Goal: Navigation & Orientation: Find specific page/section

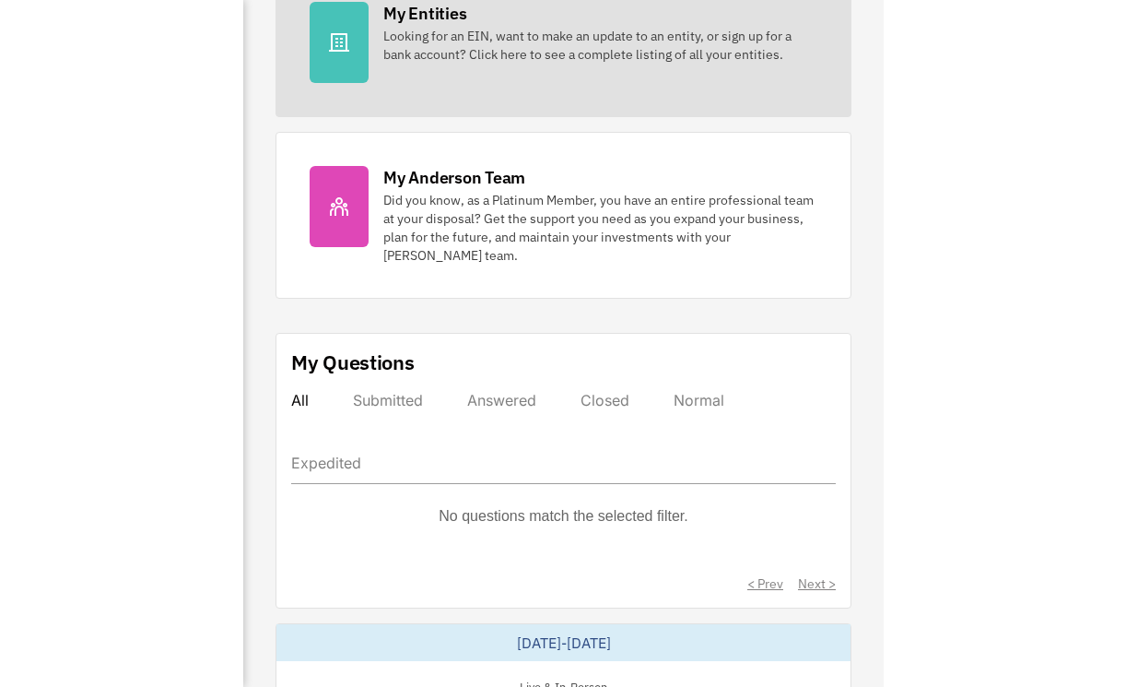
scroll to position [687, 0]
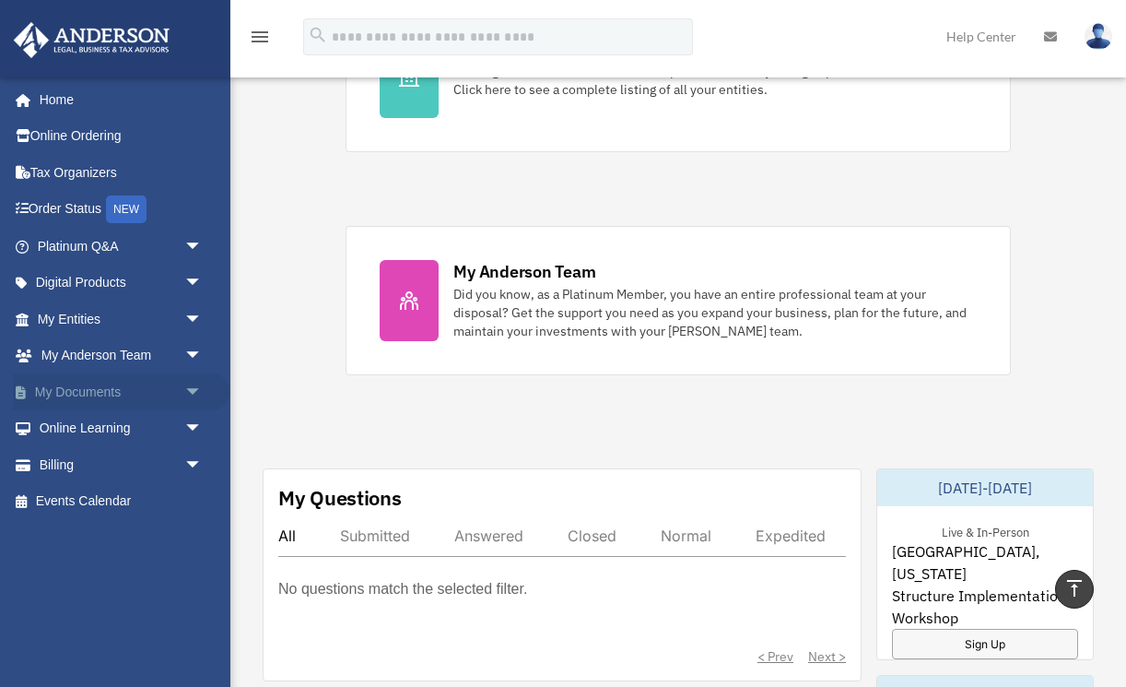
click at [154, 385] on link "My Documents arrow_drop_down" at bounding box center [121, 391] width 217 height 37
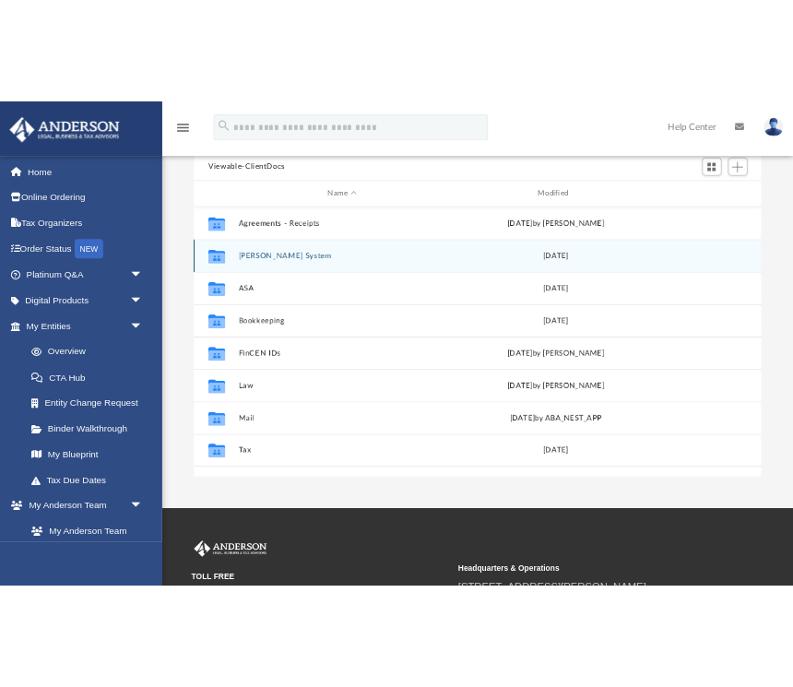
scroll to position [194, 0]
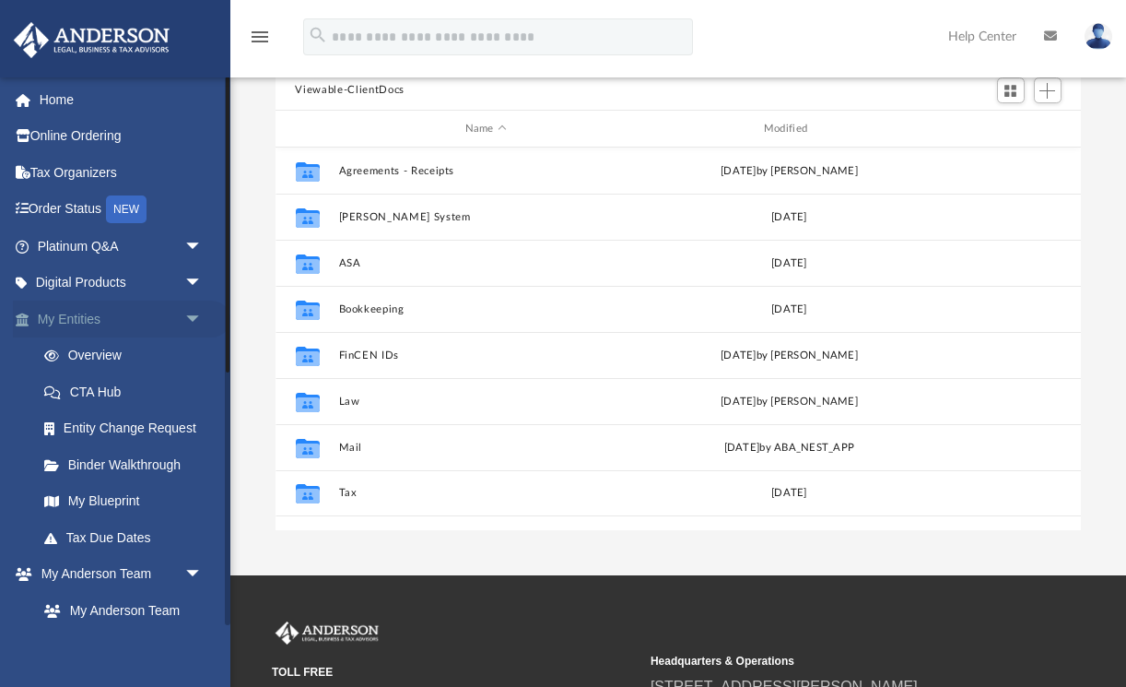
click at [187, 314] on span "arrow_drop_down" at bounding box center [202, 319] width 37 height 38
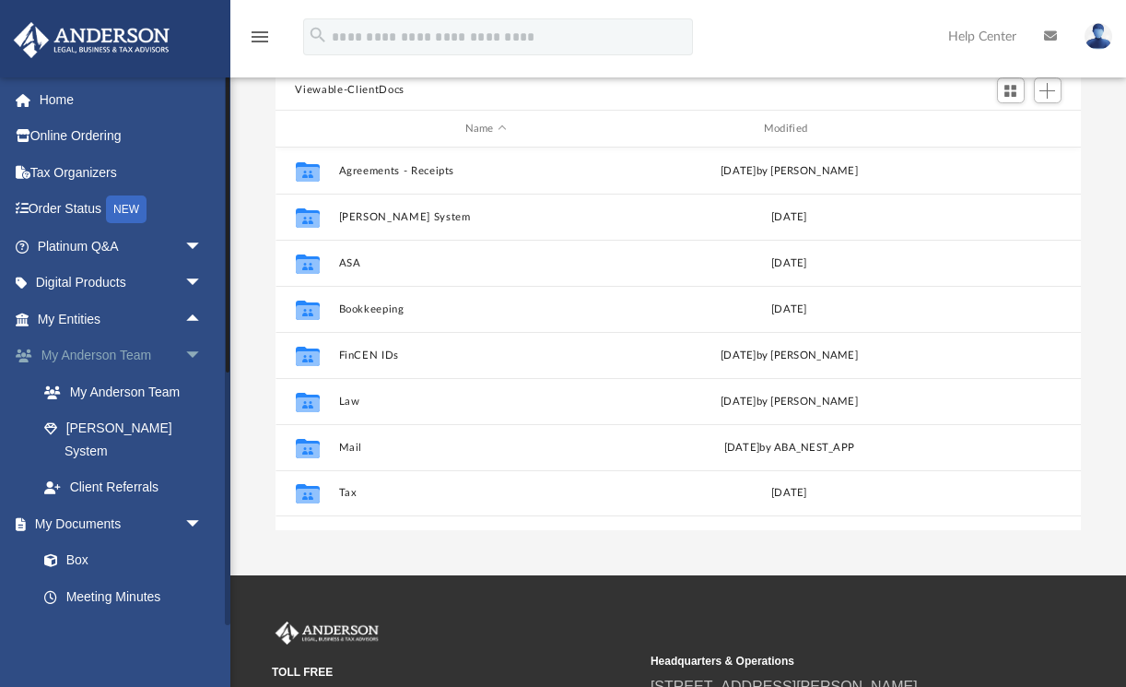
click at [197, 341] on span "arrow_drop_down" at bounding box center [202, 356] width 37 height 38
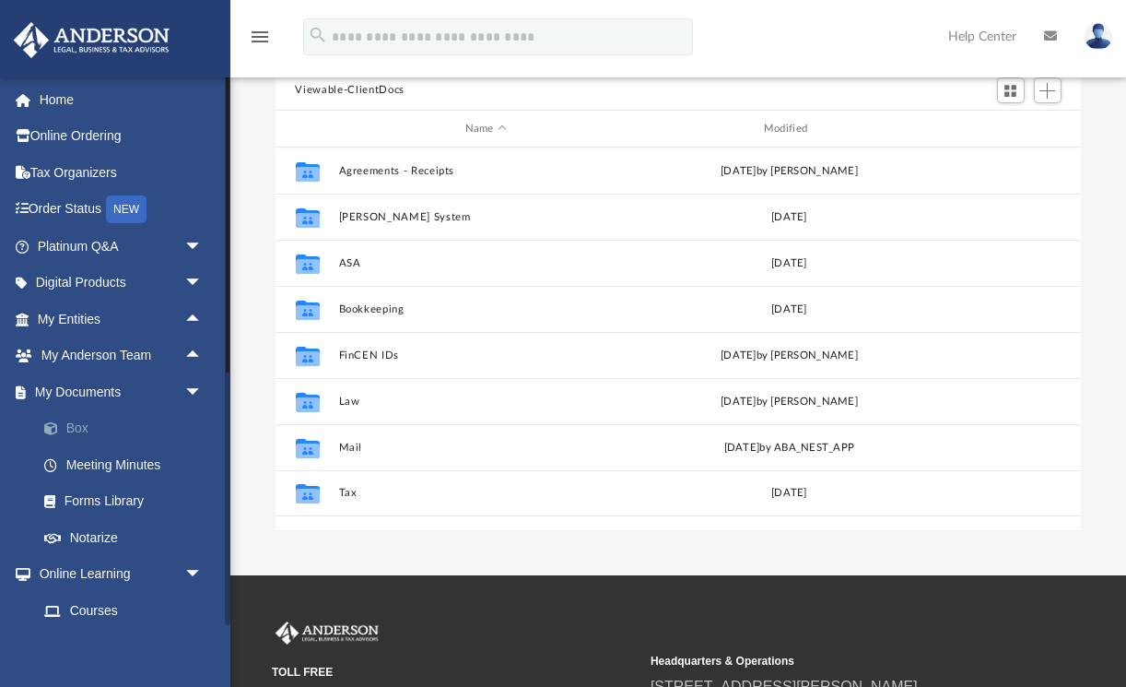
click at [123, 435] on link "Box" at bounding box center [128, 428] width 205 height 37
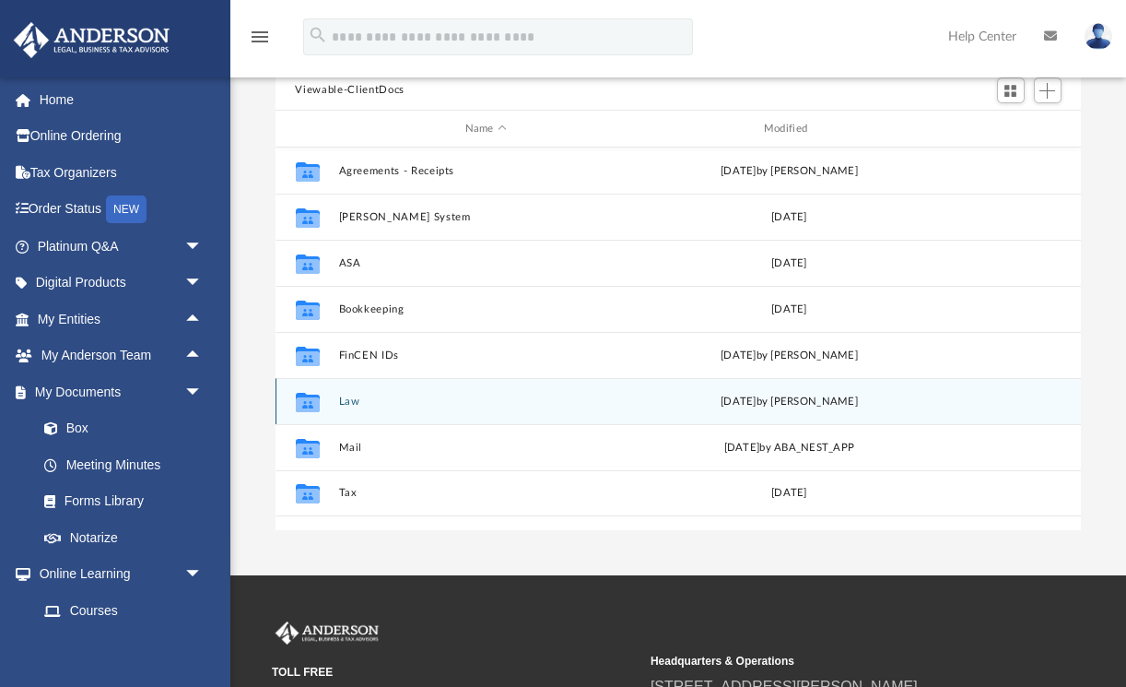
click at [356, 395] on button "Law" at bounding box center [485, 401] width 295 height 12
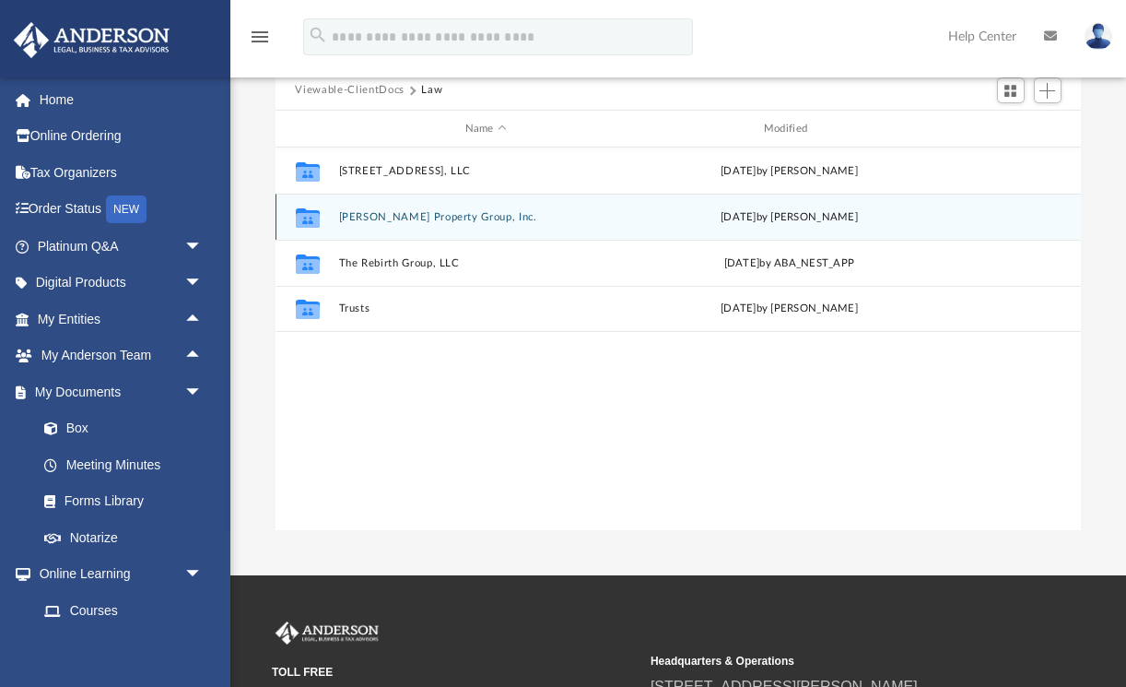
click at [443, 218] on button "[PERSON_NAME] Property Group, Inc." at bounding box center [485, 217] width 295 height 12
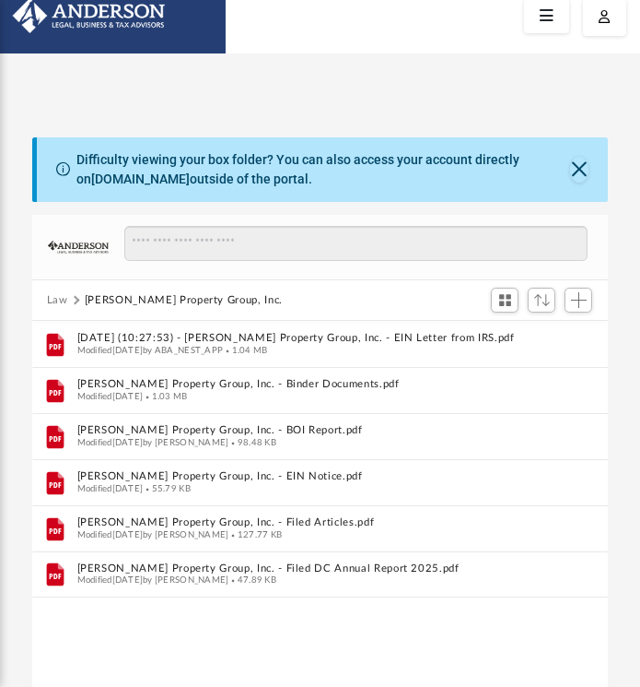
scroll to position [50, 0]
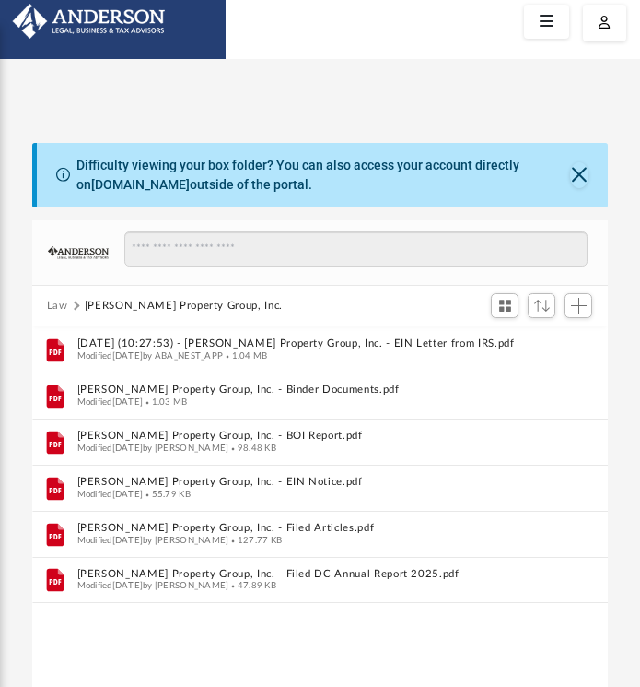
click at [63, 306] on button "Law" at bounding box center [57, 306] width 21 height 17
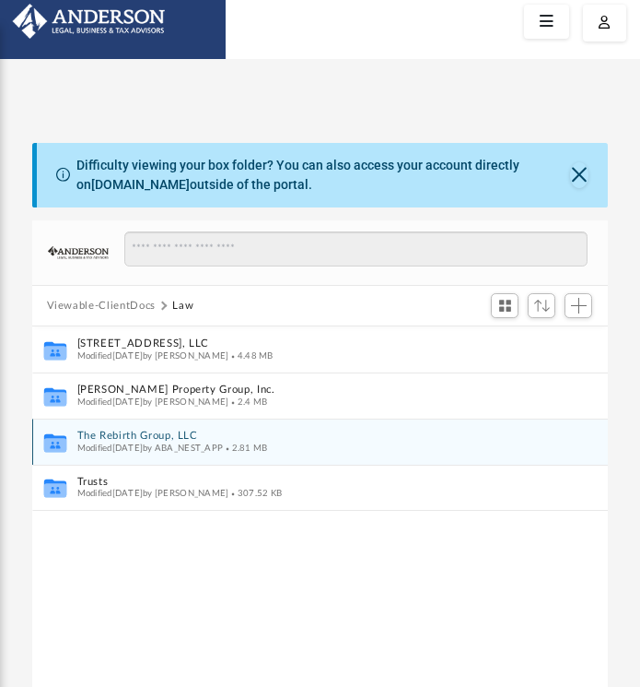
click at [185, 436] on button "The Rebirth Group, LLC" at bounding box center [307, 436] width 463 height 12
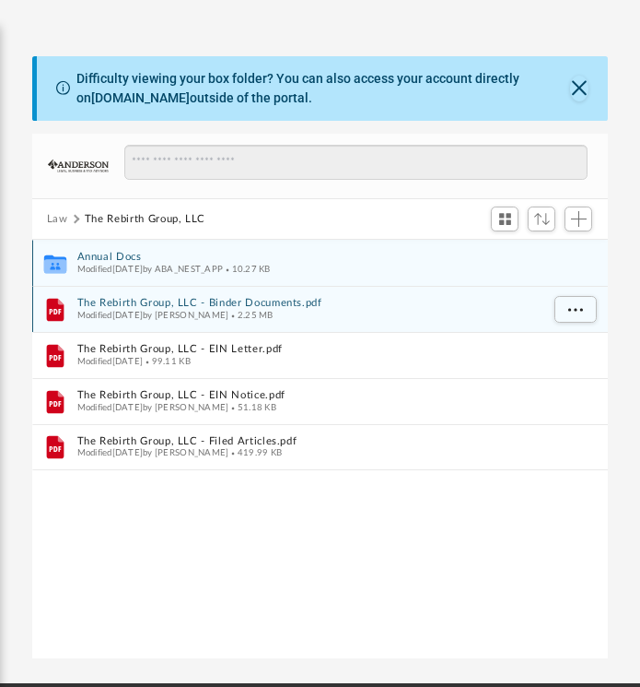
scroll to position [144, 0]
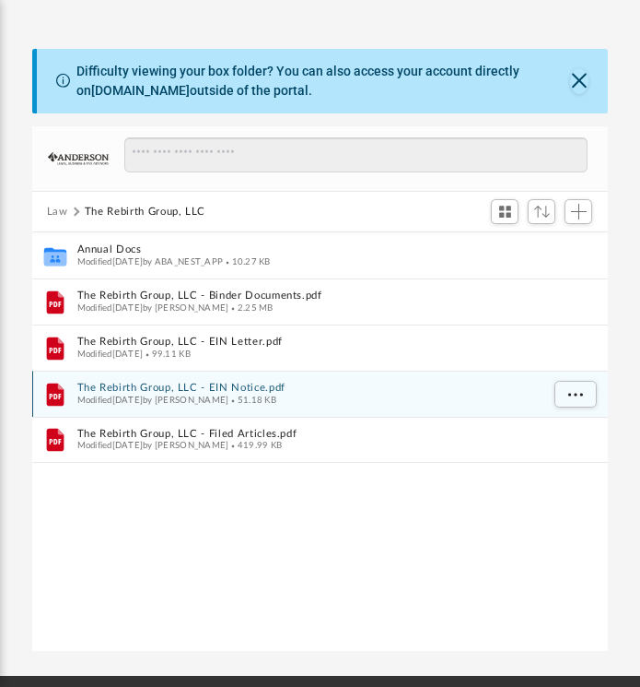
click at [229, 395] on span "Modified [DATE] by [PERSON_NAME]" at bounding box center [152, 399] width 152 height 9
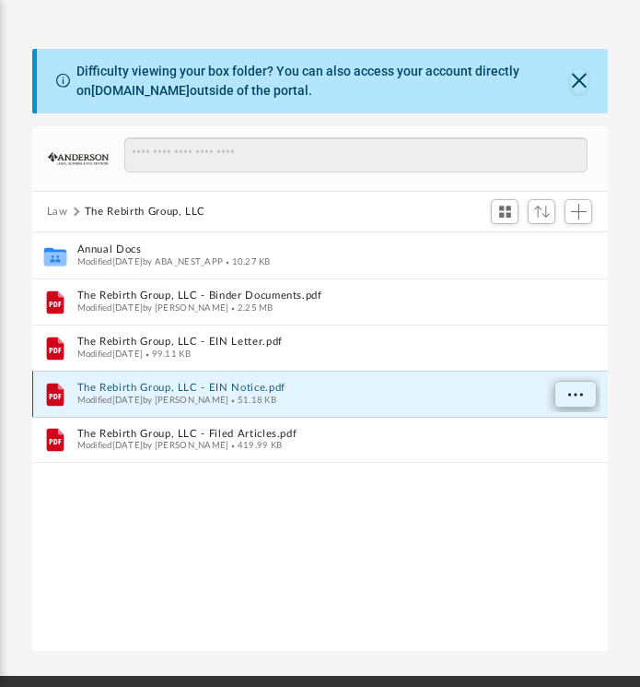
click at [560, 391] on button "More options" at bounding box center [575, 395] width 42 height 28
click at [564, 429] on li "Preview" at bounding box center [558, 430] width 53 height 19
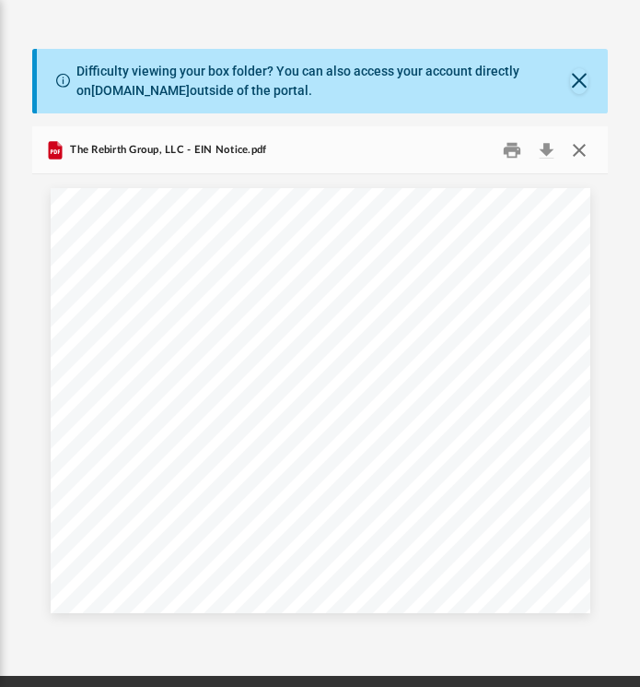
click at [578, 150] on button "Close" at bounding box center [579, 149] width 33 height 29
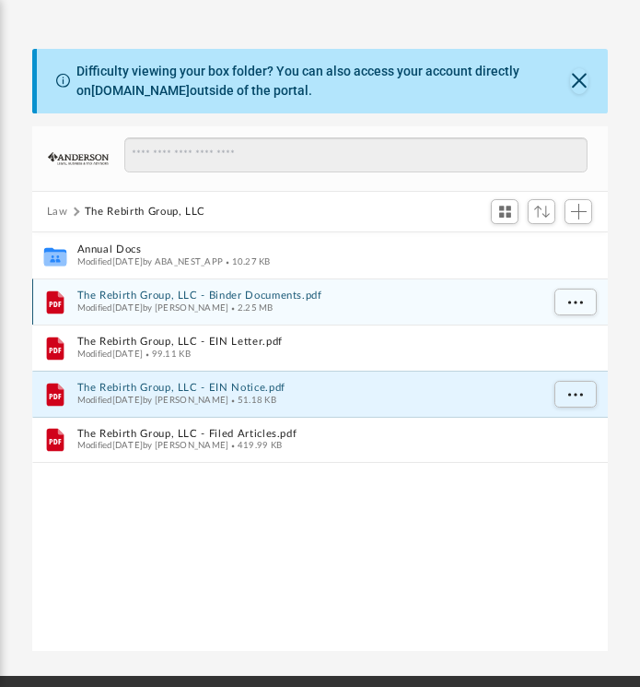
click at [229, 305] on span "Modified [DATE] by [PERSON_NAME]" at bounding box center [152, 307] width 152 height 9
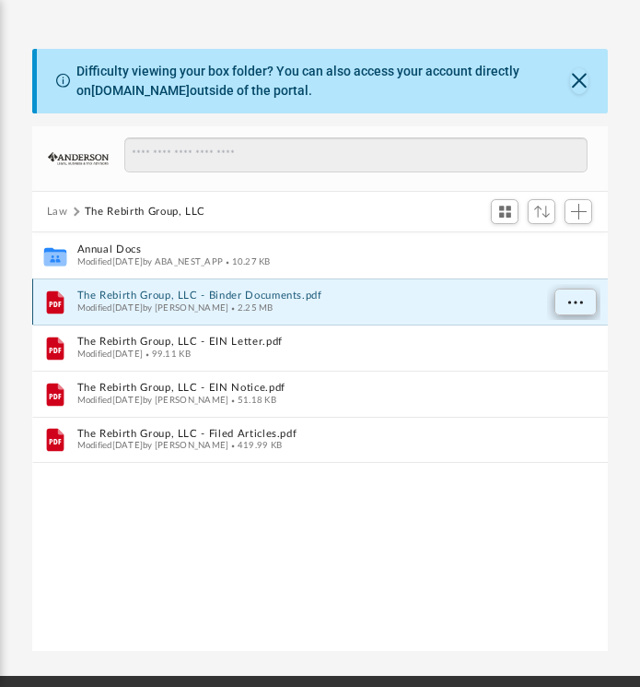
click at [570, 297] on span "More options" at bounding box center [575, 302] width 15 height 10
click at [562, 334] on li "Preview" at bounding box center [558, 338] width 53 height 19
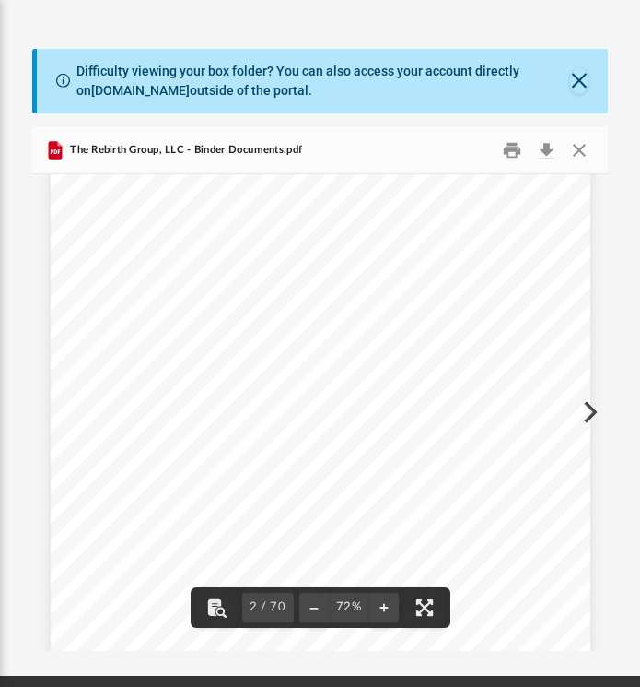
scroll to position [910, 0]
